Goal: Task Accomplishment & Management: Manage account settings

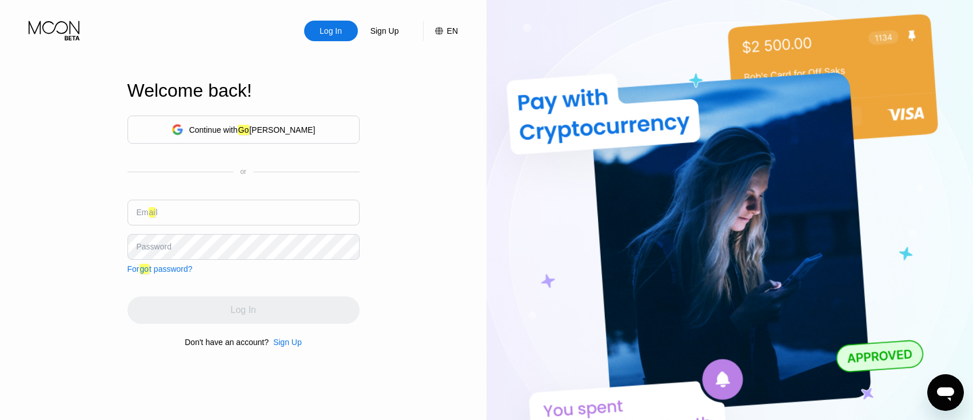
click at [279, 142] on div "Continue with Go ogle" at bounding box center [244, 130] width 232 height 28
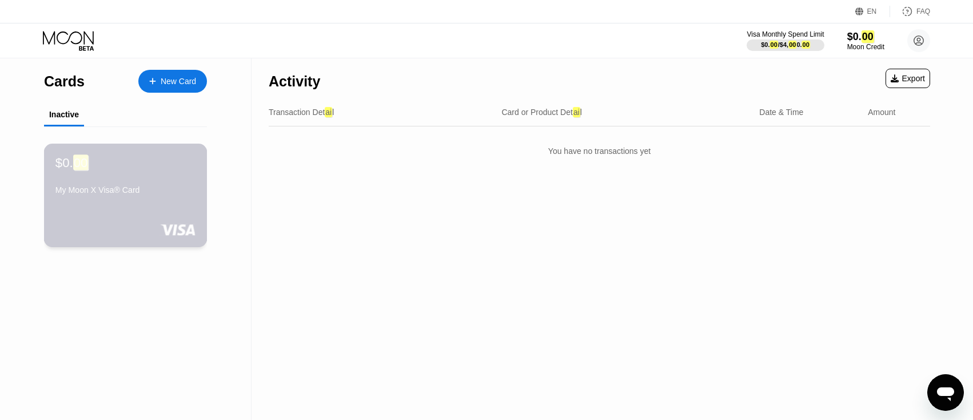
click at [147, 193] on div "My Moon X Visa® Card" at bounding box center [125, 189] width 140 height 9
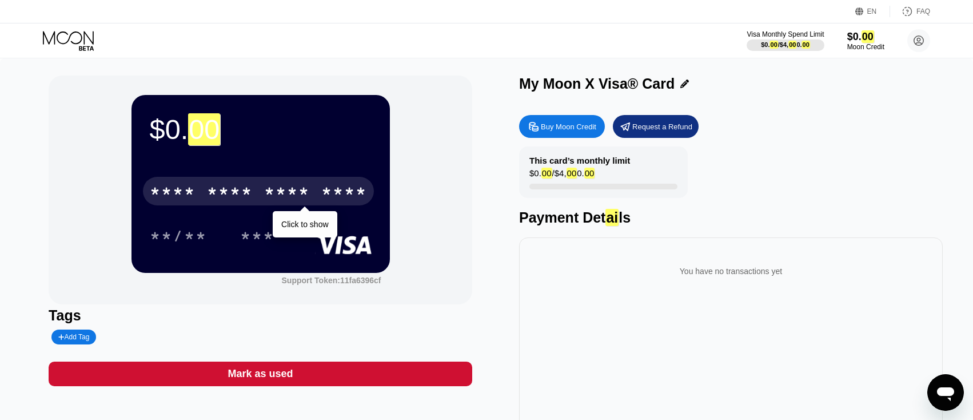
click at [336, 193] on div "****" at bounding box center [344, 193] width 46 height 18
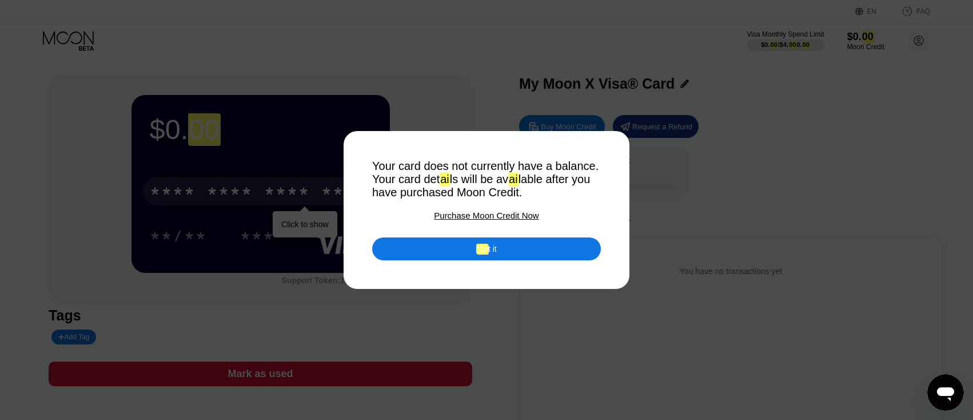
click at [433, 240] on div "Go t it" at bounding box center [486, 248] width 229 height 23
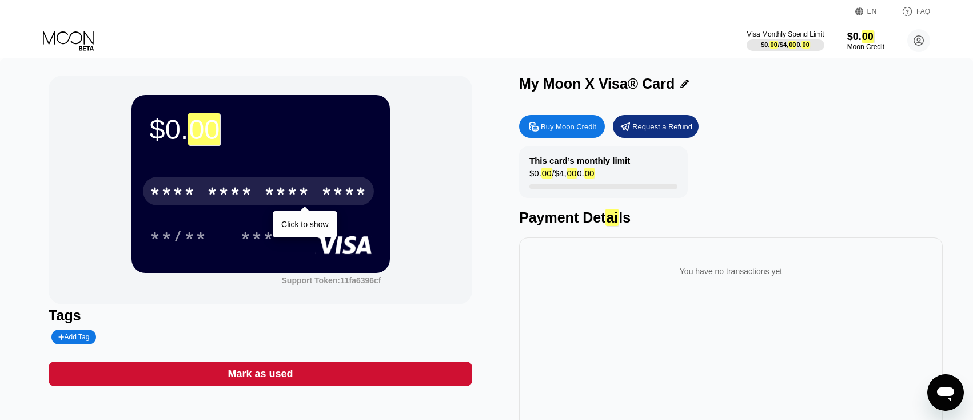
click at [600, 83] on div "My Moon X Visa® Card" at bounding box center [597, 83] width 156 height 17
click at [573, 143] on div "Buy Moon Credit Request a Refund This card’s monthly limit $0. 00 / $4, 00 0. 0…" at bounding box center [731, 273] width 424 height 328
click at [573, 135] on div "Buy Moon Credit" at bounding box center [562, 126] width 86 height 23
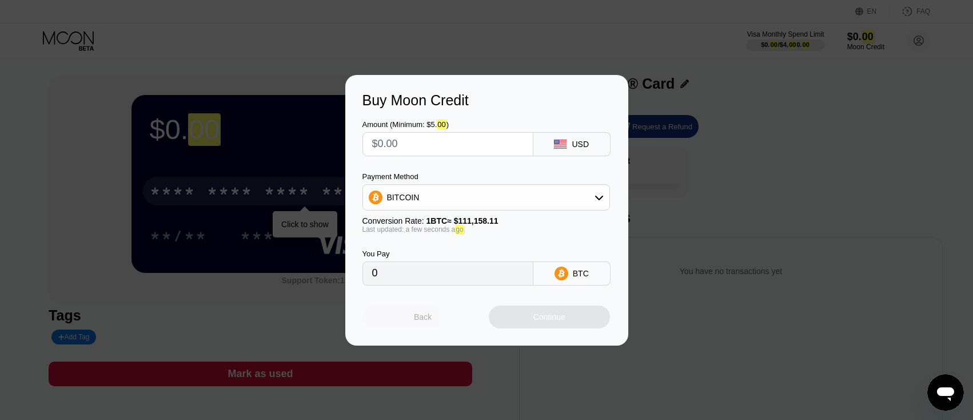
click at [449, 307] on div "Back" at bounding box center [423, 316] width 121 height 23
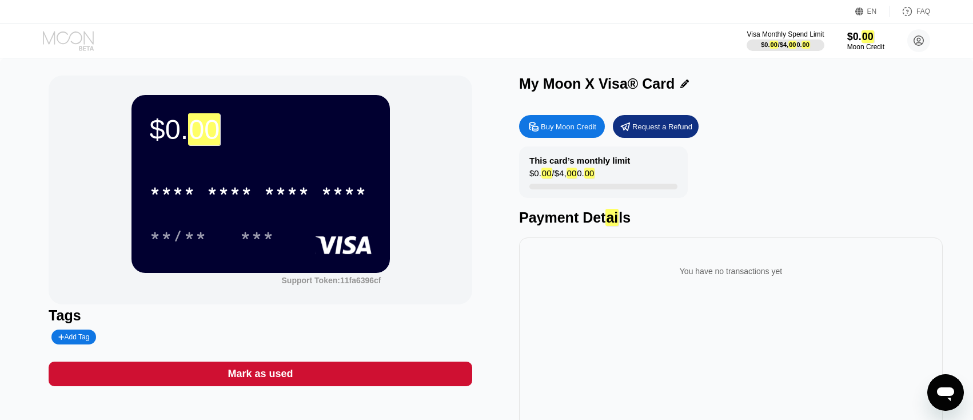
click at [77, 48] on icon at bounding box center [69, 41] width 53 height 20
